Goal: Information Seeking & Learning: Learn about a topic

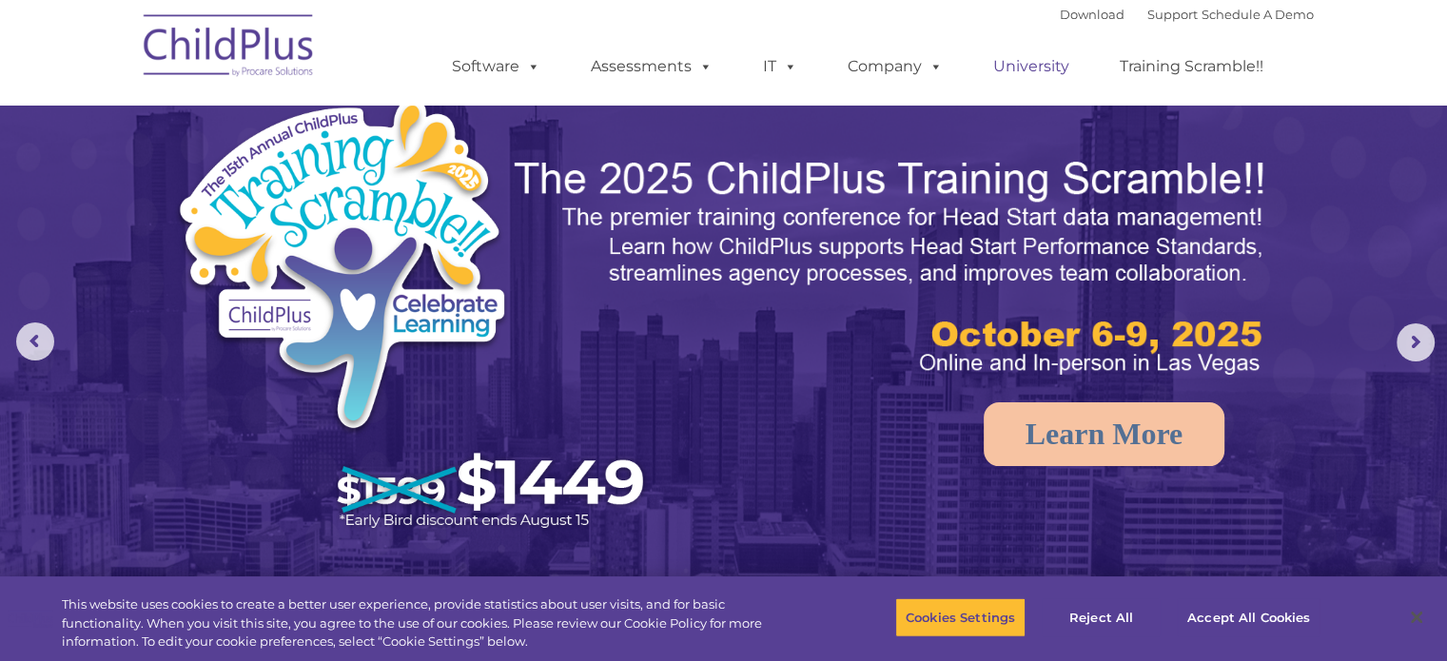
click at [1024, 70] on link "University" at bounding box center [1031, 67] width 114 height 38
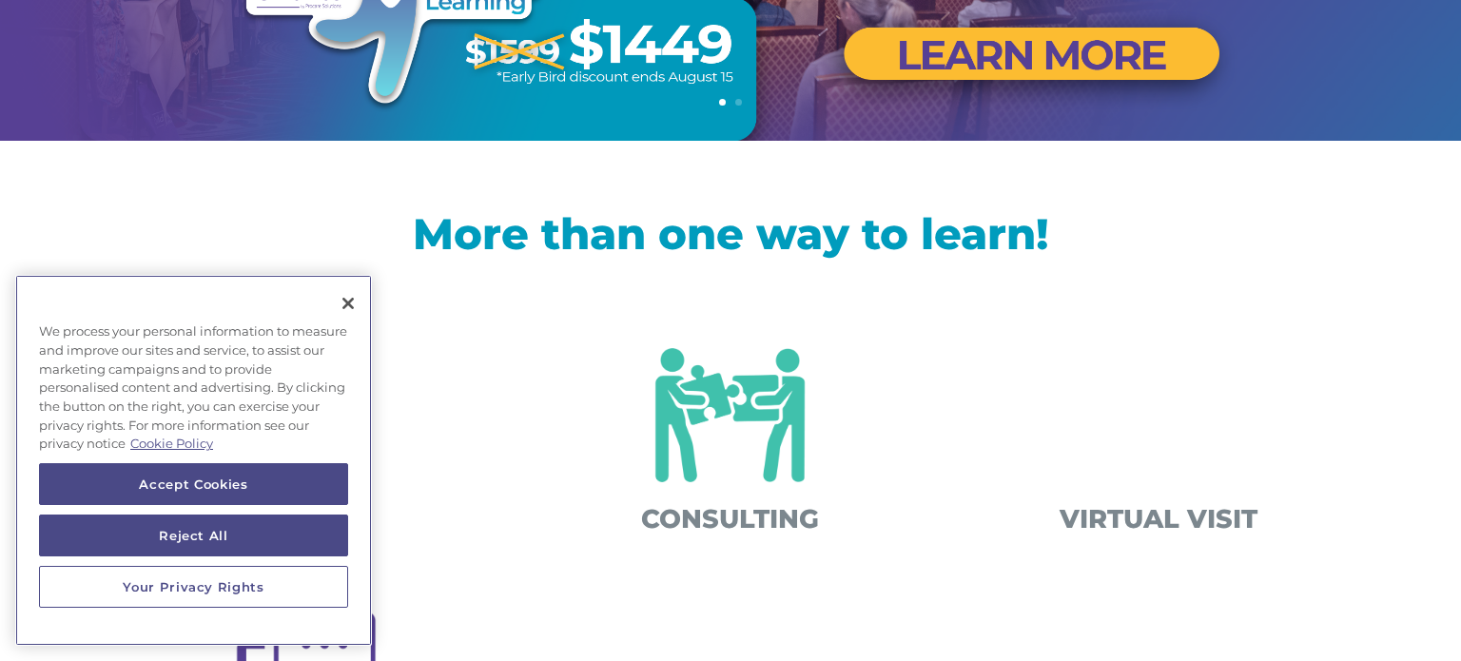
scroll to position [476, 0]
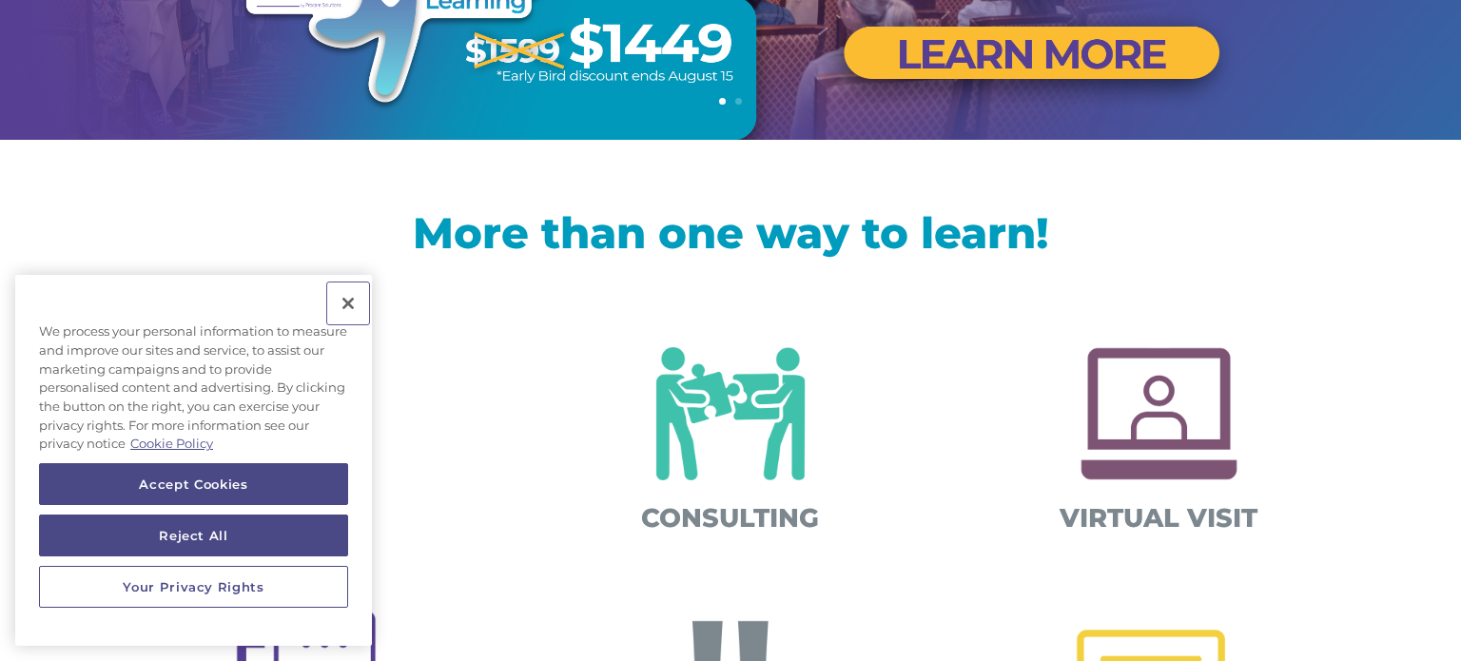
click at [346, 304] on button "Close" at bounding box center [348, 304] width 42 height 42
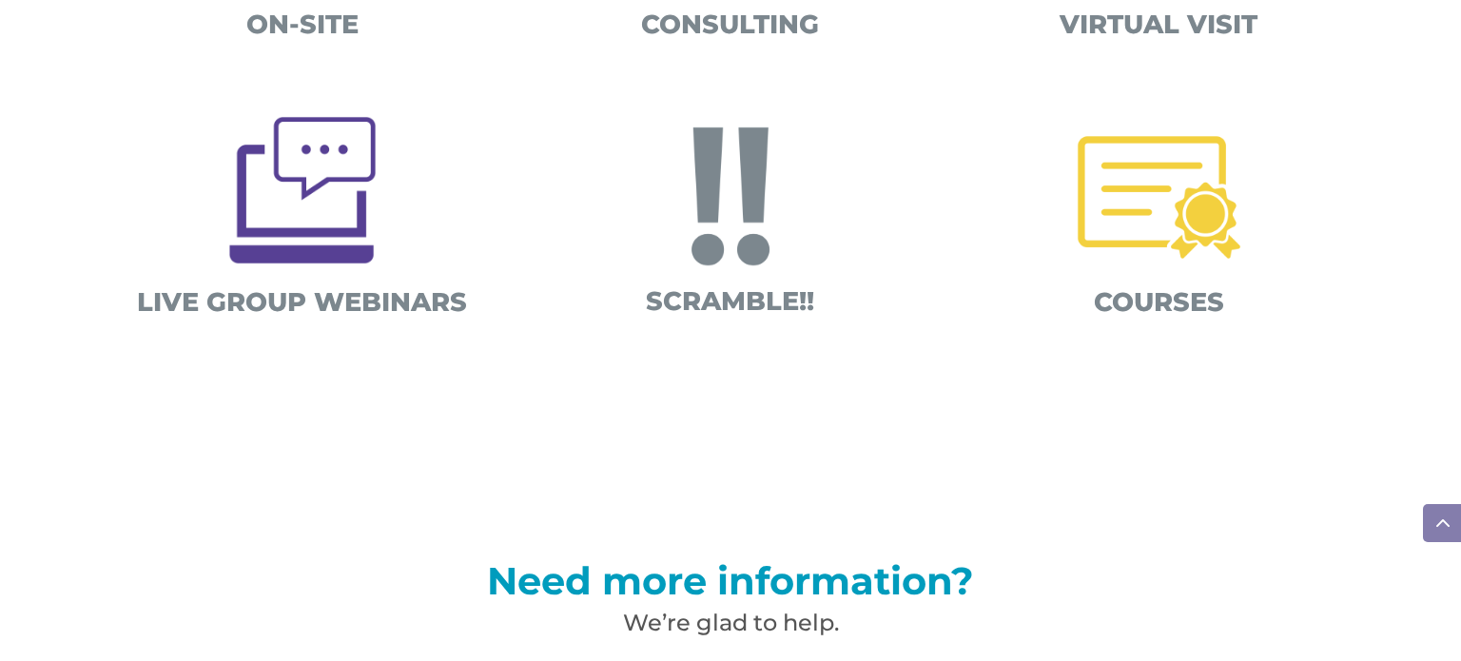
scroll to position [993, 0]
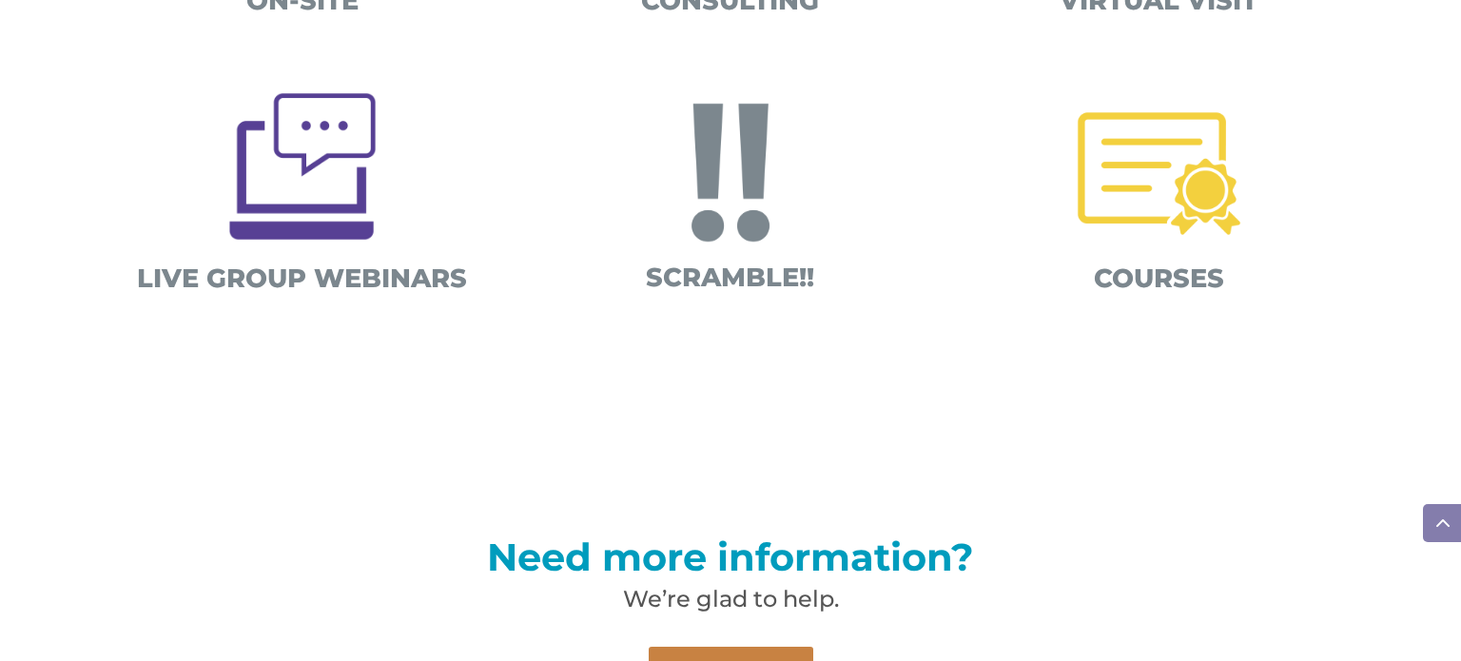
click at [1149, 196] on img at bounding box center [1159, 173] width 199 height 199
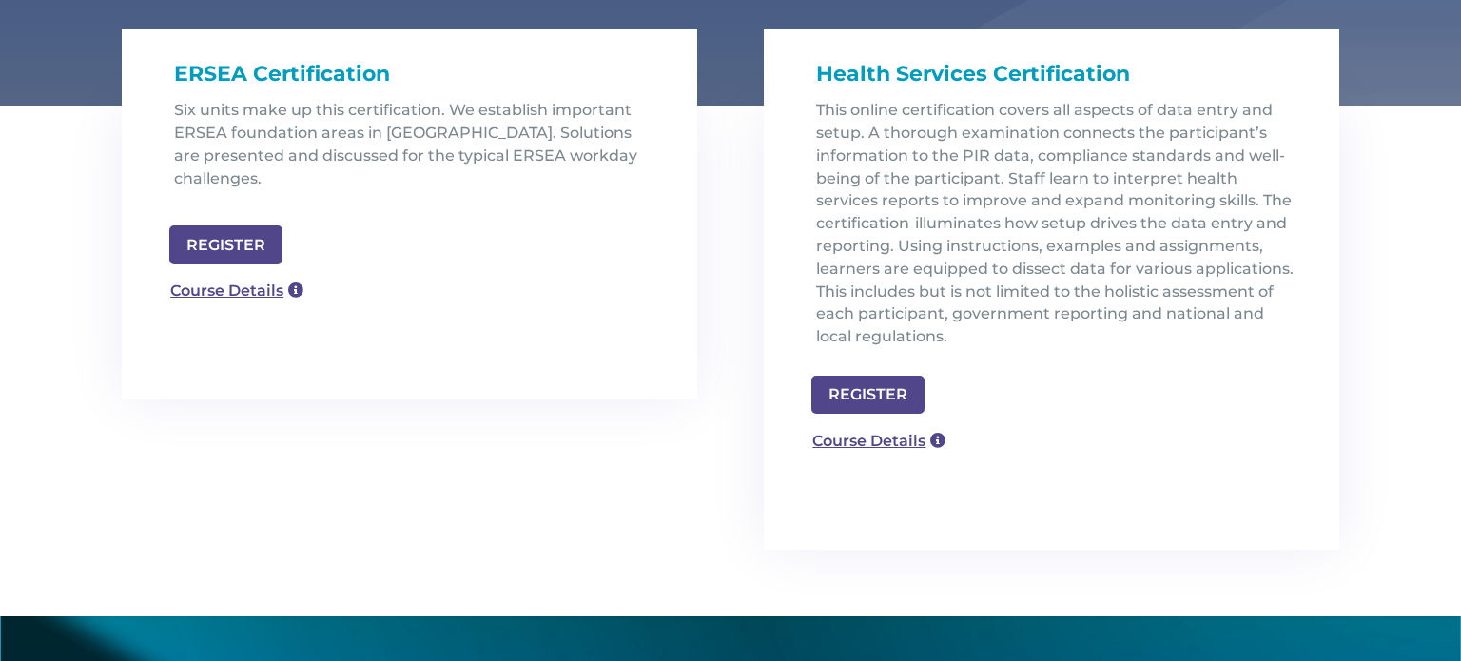
scroll to position [630, 0]
